Goal: Task Accomplishment & Management: Use online tool/utility

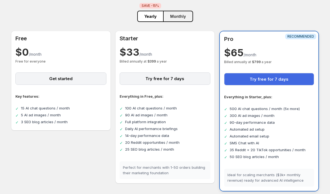
scroll to position [51, 0]
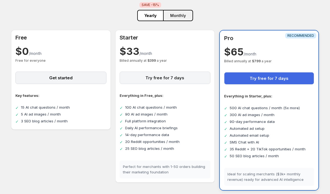
click at [156, 78] on button "Try free for 7 days" at bounding box center [164, 78] width 91 height 12
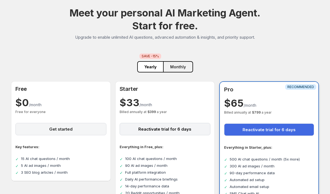
click at [60, 128] on button "Get started" at bounding box center [60, 129] width 91 height 12
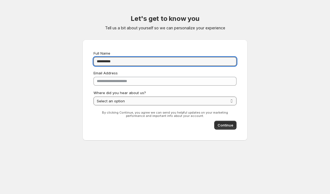
type input "**********"
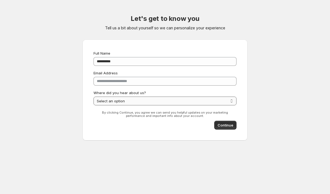
select select "******"
click at [225, 123] on span "Continue" at bounding box center [225, 124] width 16 height 5
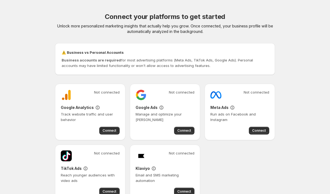
scroll to position [38, 0]
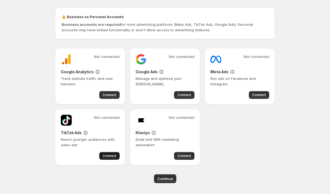
click at [108, 160] on button "Connect" at bounding box center [109, 156] width 20 height 8
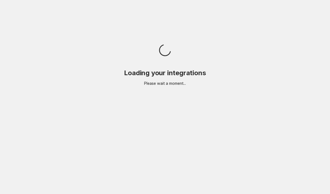
scroll to position [0, 0]
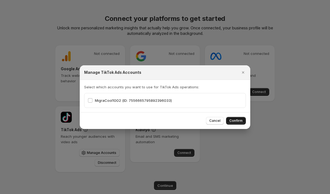
click at [238, 118] on button "Confirm" at bounding box center [236, 121] width 20 height 8
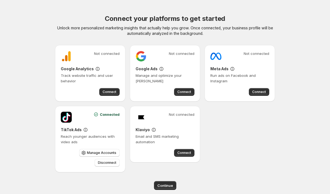
click at [124, 130] on div "Connected TikTok Ads Reach younger audiences with video ads Manage Accounts Dis…" at bounding box center [90, 139] width 70 height 66
click at [160, 184] on span "Continue" at bounding box center [165, 185] width 16 height 5
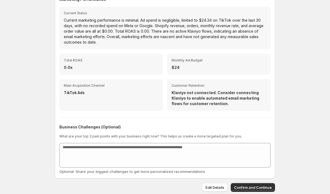
scroll to position [182, 0]
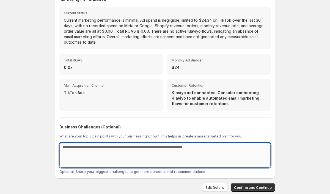
click at [156, 157] on textarea at bounding box center [164, 155] width 211 height 25
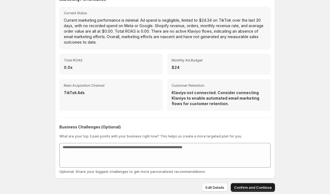
click at [249, 186] on span "Confirm and Continue" at bounding box center [253, 187] width 38 height 5
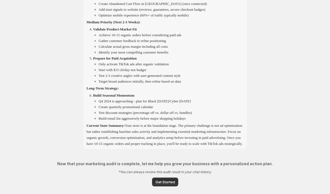
scroll to position [740, 0]
click at [161, 179] on button "Get Started" at bounding box center [165, 182] width 26 height 9
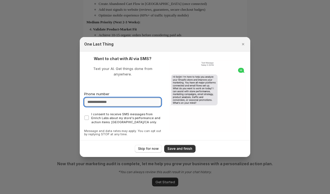
click at [116, 102] on input "Phone number" at bounding box center [122, 102] width 77 height 9
click at [152, 147] on span "Skip for now" at bounding box center [148, 149] width 21 height 4
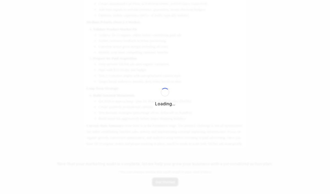
select select "*********"
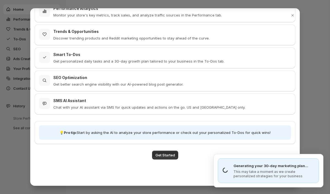
scroll to position [85, 0]
click at [165, 162] on div "Good morning , [PERSON_NAME] ! Welcome to your AI Marketing Agent 🎉 Your person…" at bounding box center [165, 55] width 260 height 254
click at [169, 157] on span "Get Started" at bounding box center [165, 154] width 20 height 5
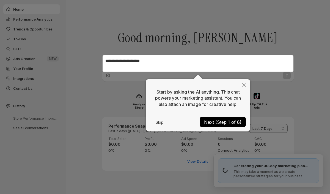
click at [161, 122] on button "Skip" at bounding box center [159, 123] width 19 height 4
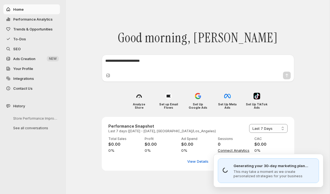
click at [37, 22] on button "Performance Analytics" at bounding box center [31, 19] width 57 height 10
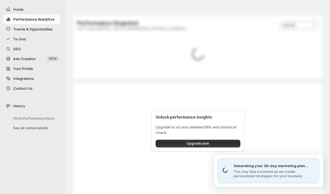
click at [40, 29] on span "Trends & Opportunities" at bounding box center [32, 29] width 39 height 4
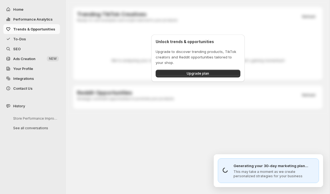
click at [42, 38] on span "To-Dos" at bounding box center [36, 38] width 46 height 5
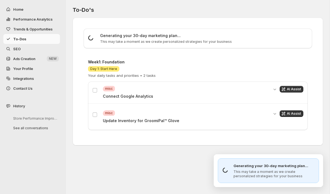
click at [34, 7] on span "Home" at bounding box center [36, 9] width 46 height 5
